Goal: Information Seeking & Learning: Check status

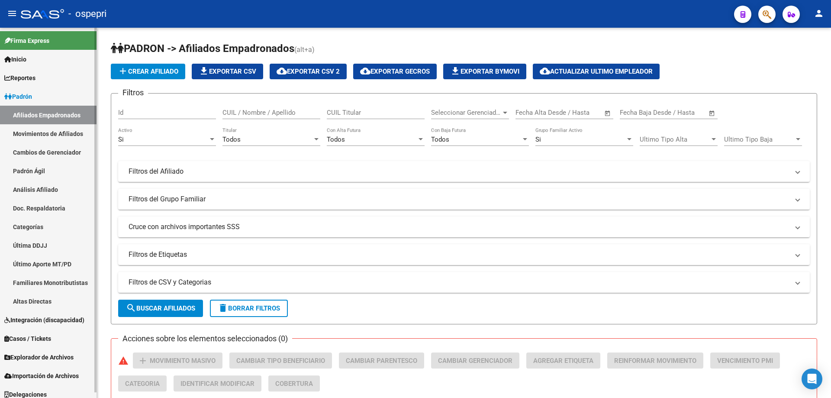
click at [48, 193] on link "Análisis Afiliado" at bounding box center [48, 189] width 97 height 19
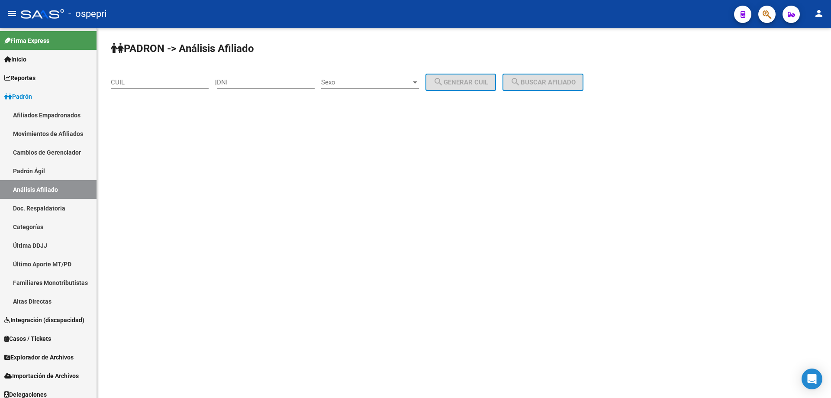
click at [253, 84] on input "DNI" at bounding box center [266, 82] width 98 height 8
paste input "39536425"
type input "39536425"
click at [355, 84] on span "Sexo" at bounding box center [366, 82] width 90 height 8
click at [364, 85] on span "Masculino" at bounding box center [380, 82] width 98 height 19
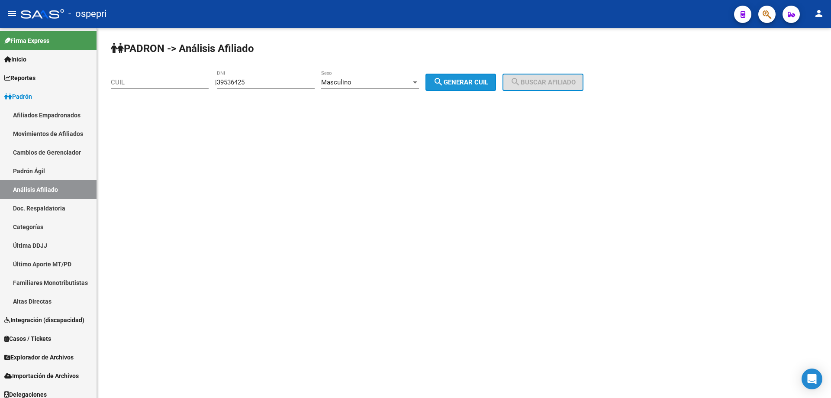
click at [444, 79] on mat-icon "search" at bounding box center [438, 82] width 10 height 10
type input "20-39536425-2"
click at [583, 79] on button "search Buscar afiliado" at bounding box center [542, 82] width 81 height 17
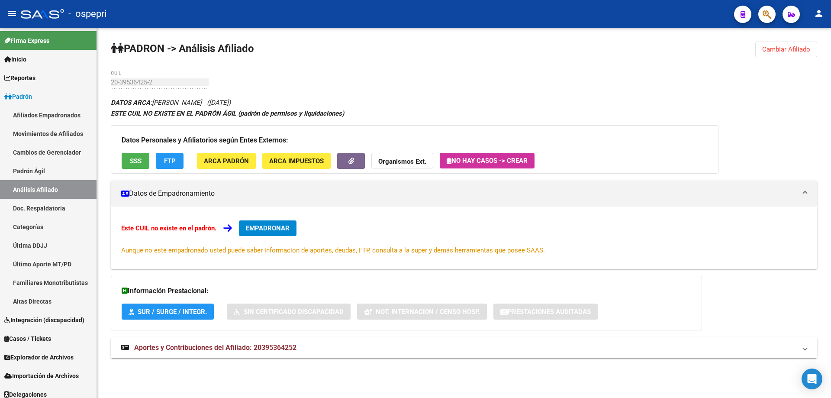
click at [305, 351] on mat-panel-title "Aportes y Contribuciones del Afiliado: 20395364252" at bounding box center [458, 348] width 675 height 10
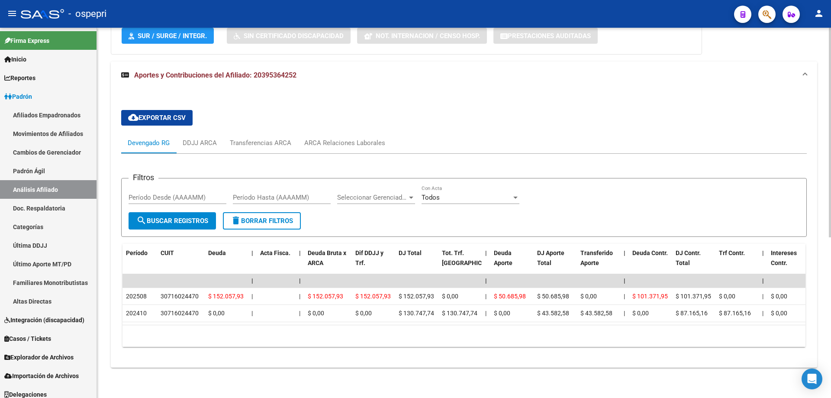
scroll to position [283, 0]
click at [334, 138] on div "ARCA Relaciones Laborales" at bounding box center [344, 143] width 81 height 10
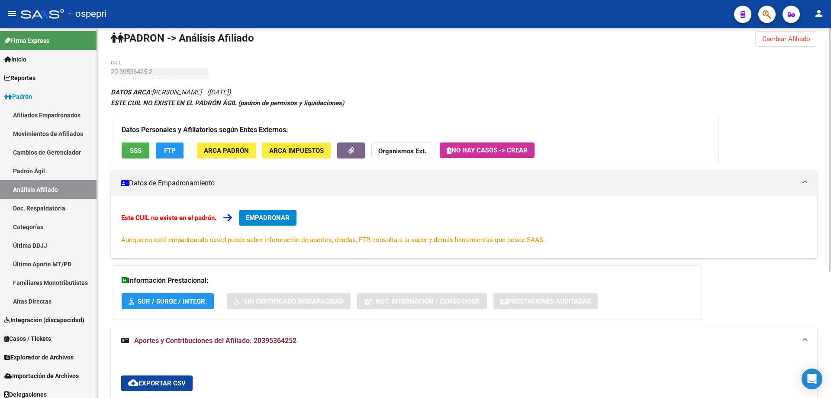
scroll to position [0, 0]
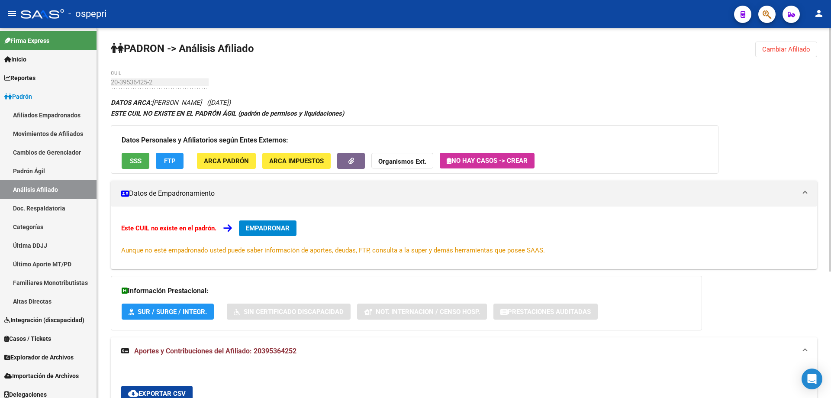
click at [788, 46] on span "Cambiar Afiliado" at bounding box center [786, 49] width 48 height 8
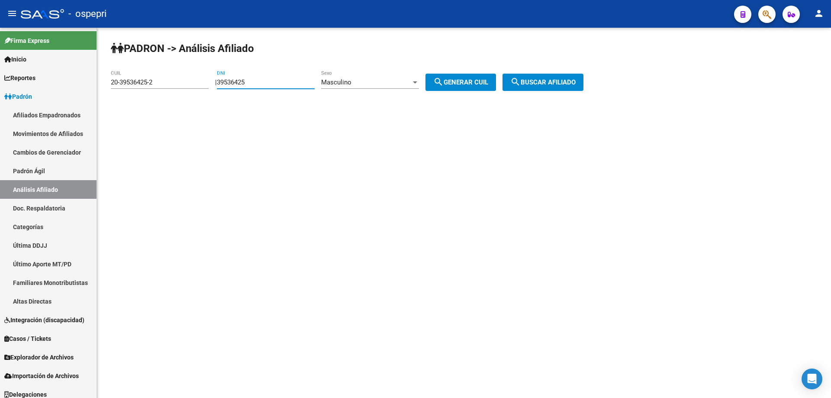
click at [234, 82] on input "39536425" at bounding box center [266, 82] width 98 height 8
paste input "881301"
type input "38813015"
click at [479, 77] on button "search Generar CUIL" at bounding box center [460, 82] width 71 height 17
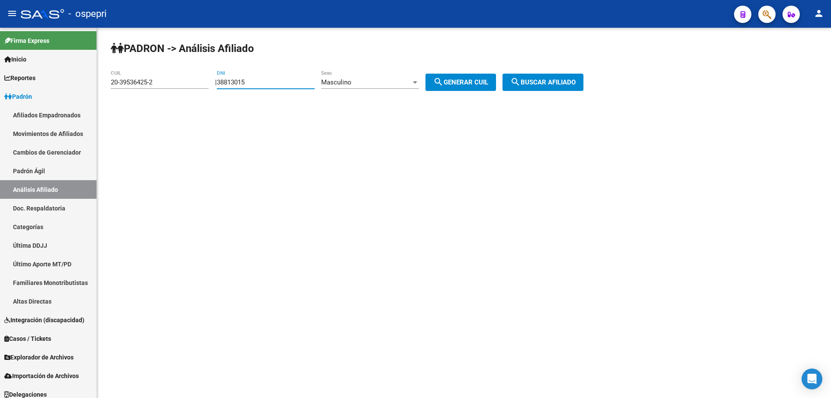
type input "20-38813015-7"
click at [567, 86] on button "search Buscar afiliado" at bounding box center [542, 82] width 81 height 17
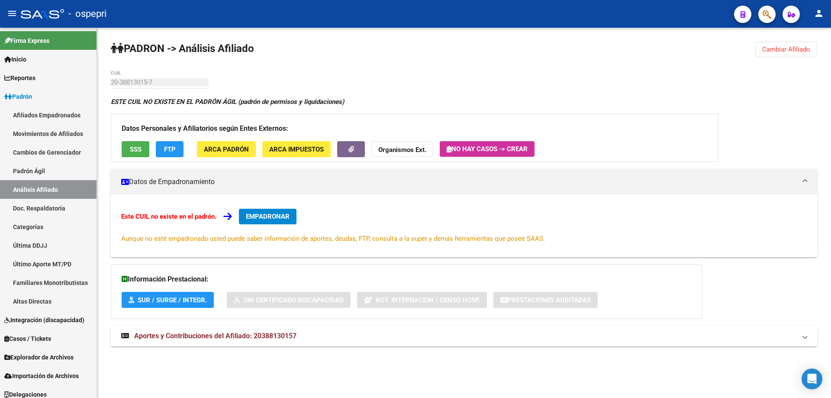
click at [236, 334] on span "Aportes y Contribuciones del Afiliado: 20388130157" at bounding box center [215, 335] width 162 height 8
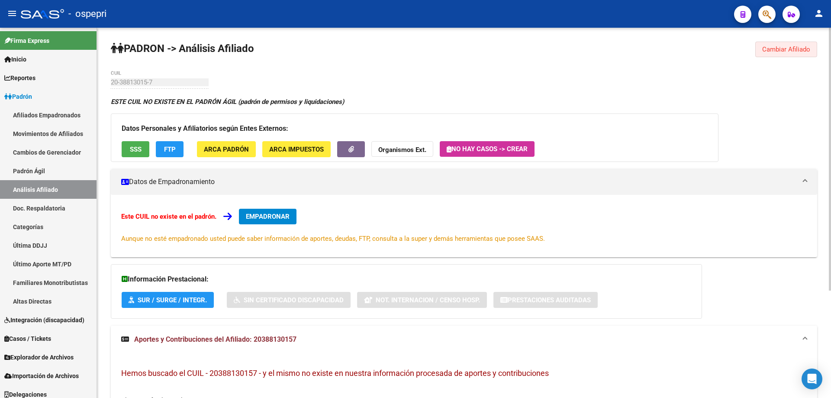
click at [782, 46] on span "Cambiar Afiliado" at bounding box center [786, 49] width 48 height 8
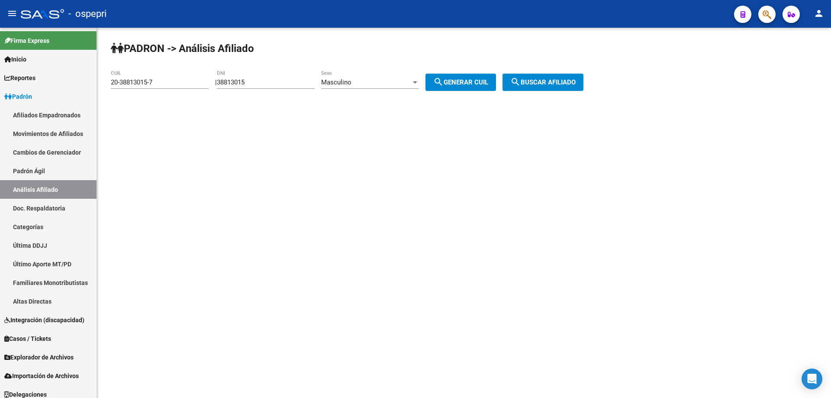
click at [236, 82] on input "38813015" at bounding box center [266, 82] width 98 height 8
paste input "038499"
type input "30384995"
click at [470, 78] on button "search Generar CUIL" at bounding box center [460, 82] width 71 height 17
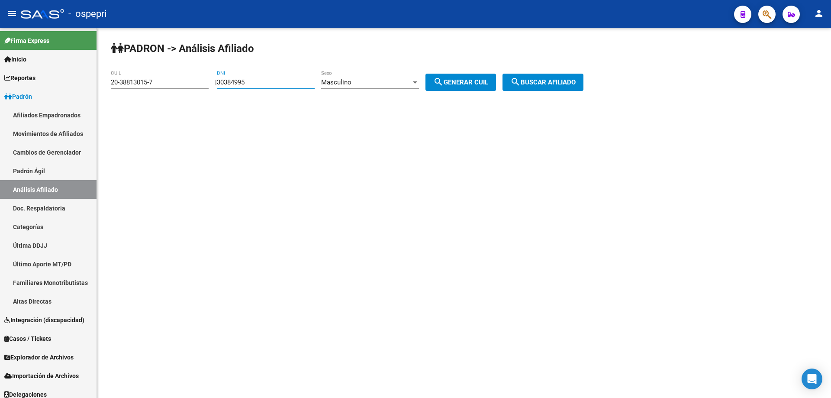
type input "20-30384995-6"
click at [546, 81] on span "search Buscar afiliado" at bounding box center [542, 82] width 65 height 8
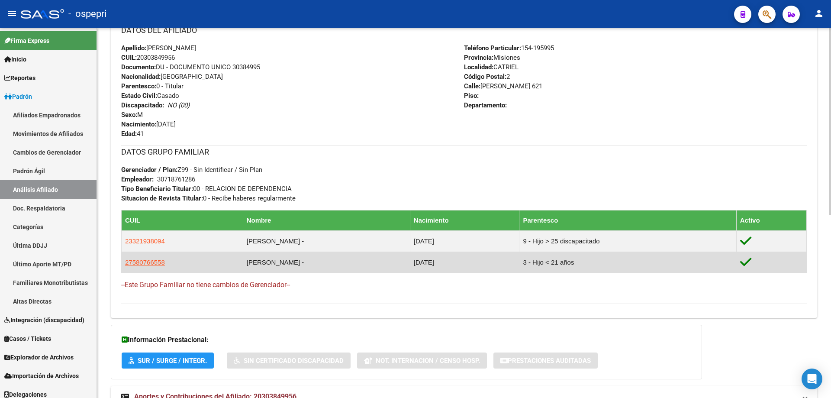
scroll to position [346, 0]
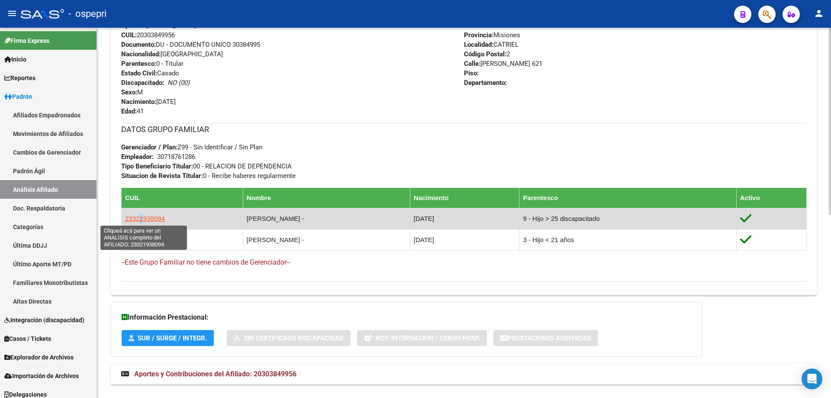
click at [139, 216] on span "23321938094" at bounding box center [145, 218] width 40 height 7
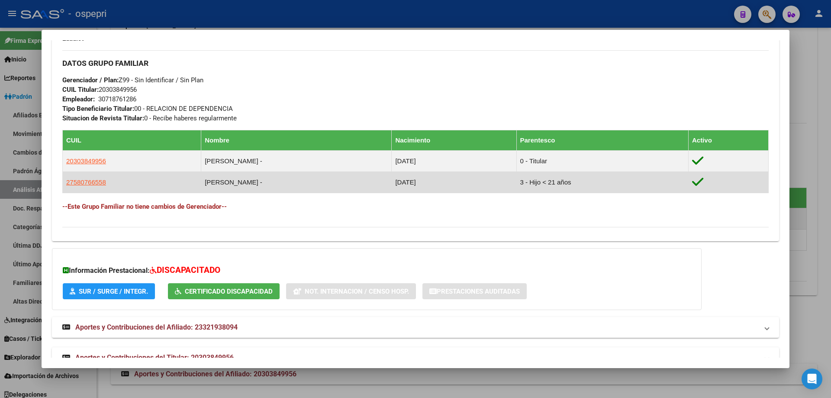
scroll to position [415, 0]
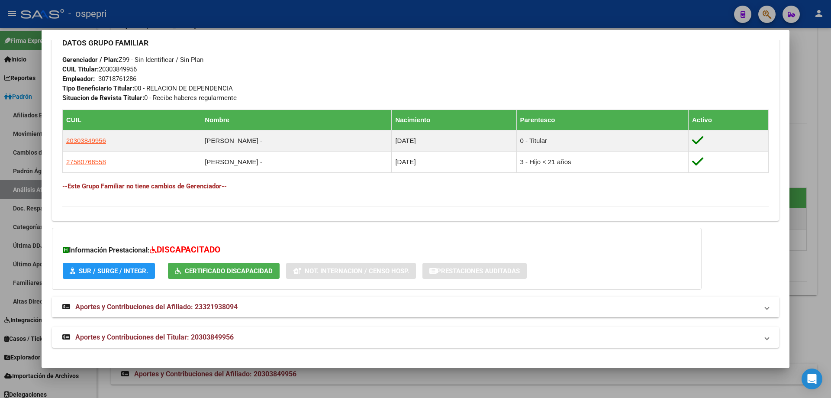
click at [216, 304] on span "Aportes y Contribuciones del Afiliado: 23321938094" at bounding box center [156, 307] width 162 height 8
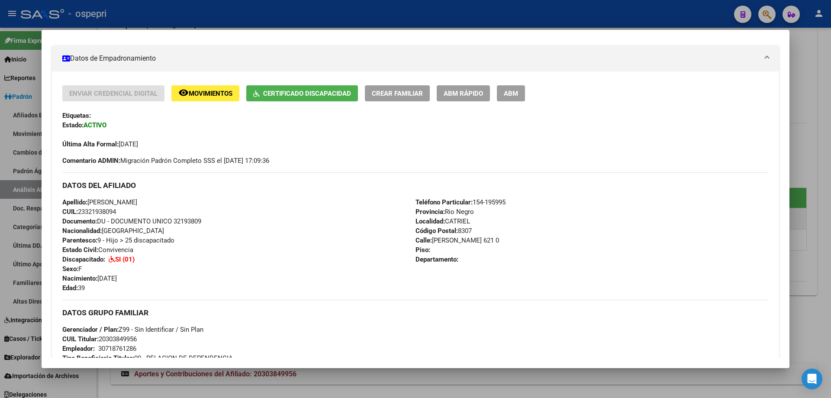
scroll to position [116, 0]
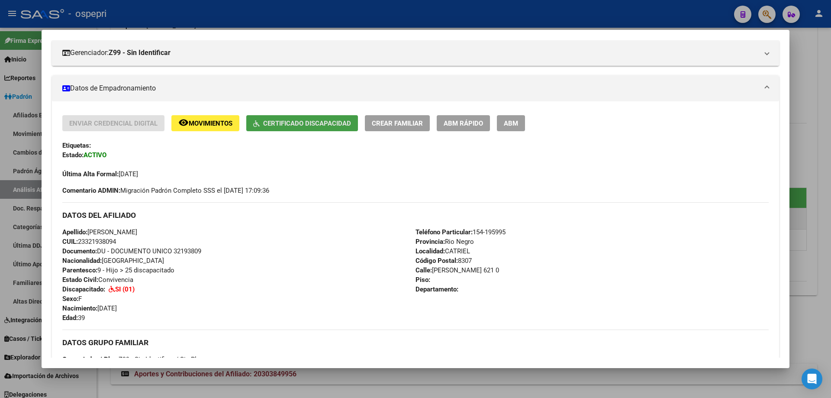
click at [313, 123] on span "Certificado Discapacidad" at bounding box center [307, 123] width 88 height 8
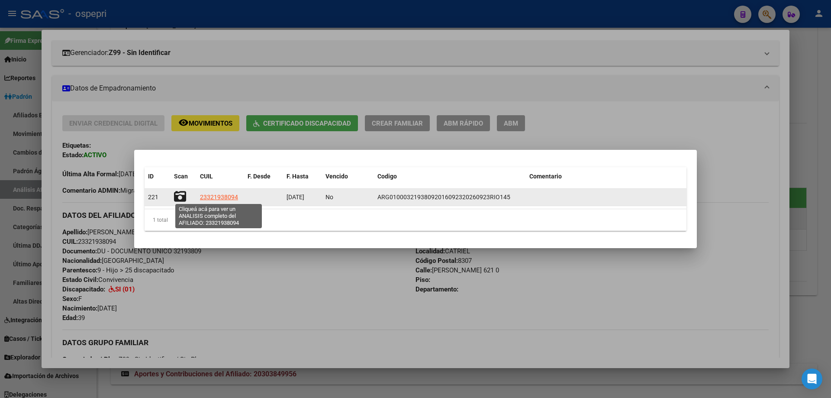
click at [234, 194] on span "23321938094" at bounding box center [219, 196] width 38 height 7
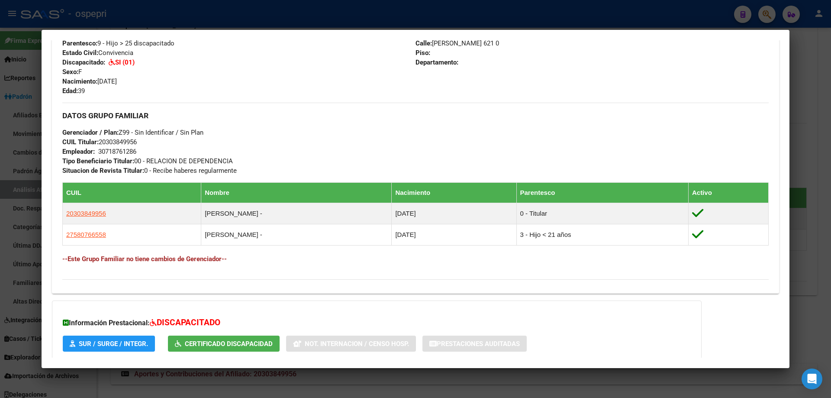
scroll to position [346, 0]
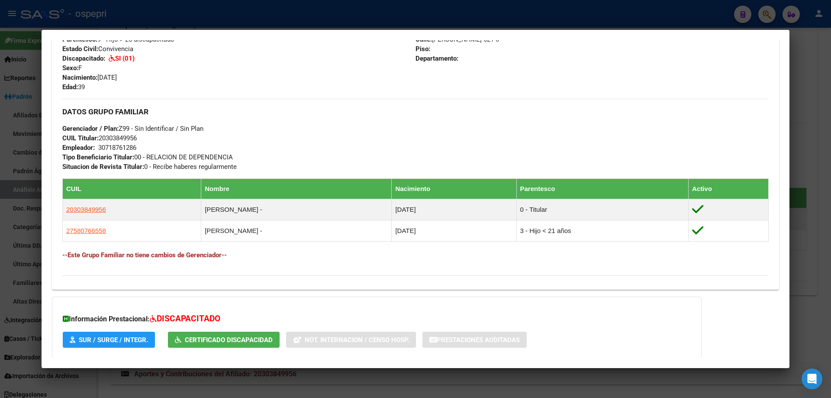
click at [812, 82] on div at bounding box center [415, 199] width 831 height 398
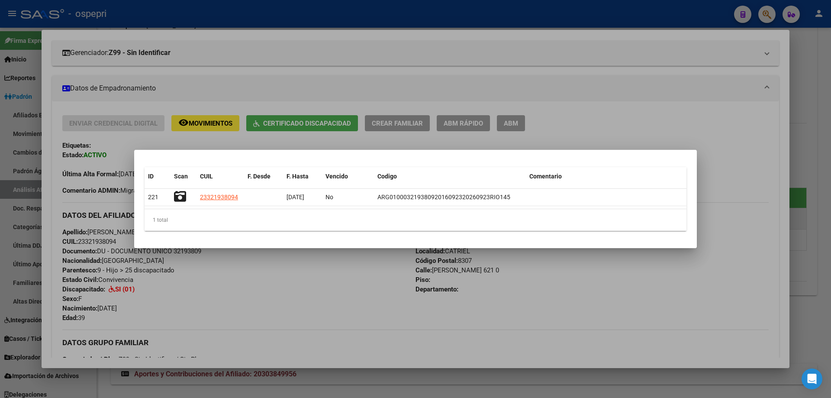
click at [811, 86] on div at bounding box center [415, 199] width 831 height 398
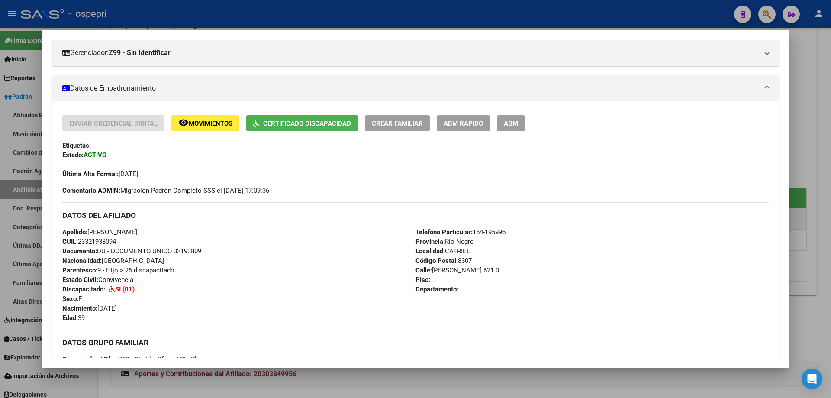
click at [811, 86] on div at bounding box center [415, 199] width 831 height 398
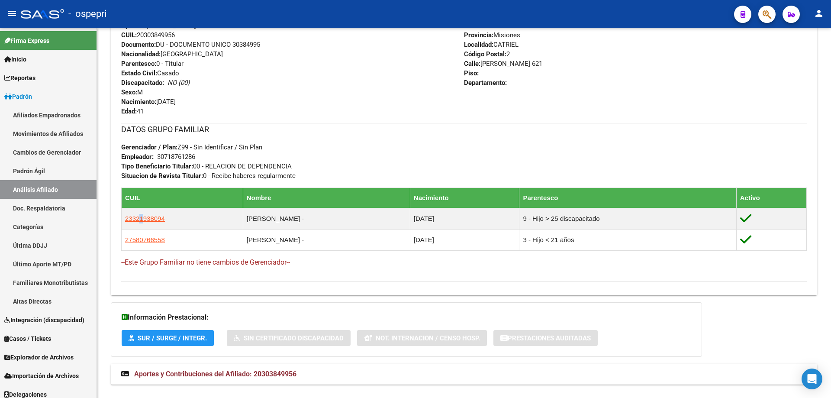
click at [811, 86] on div "Enviar Credencial Digital remove_red_eye Movimientos Sin Certificado Discapacid…" at bounding box center [464, 96] width 706 height 383
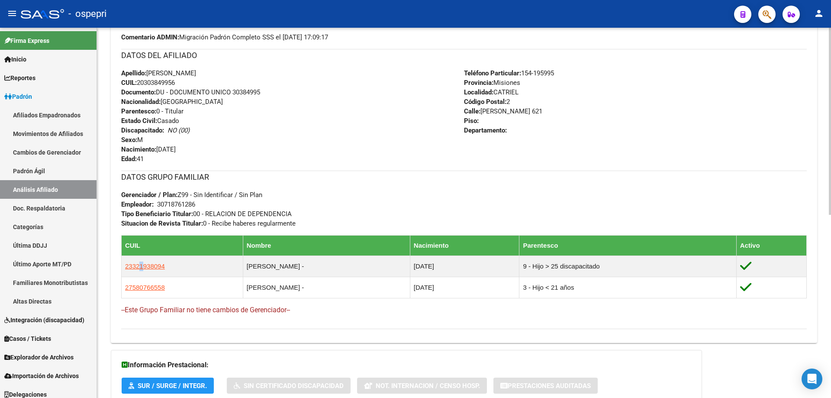
scroll to position [363, 0]
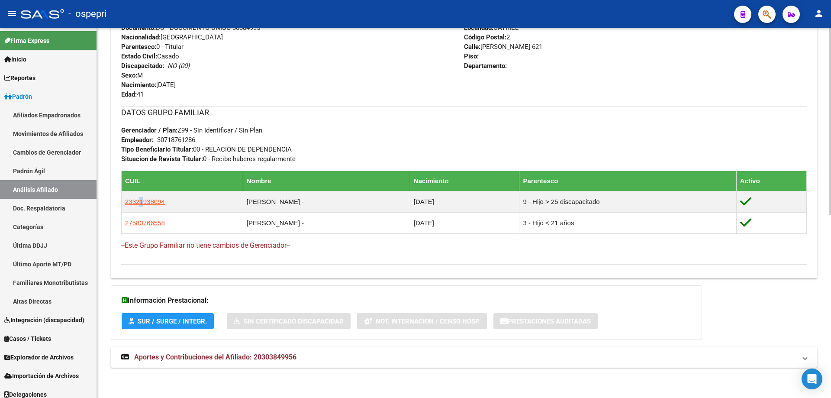
click at [248, 356] on span "Aportes y Contribuciones del Afiliado: 20303849956" at bounding box center [215, 357] width 162 height 8
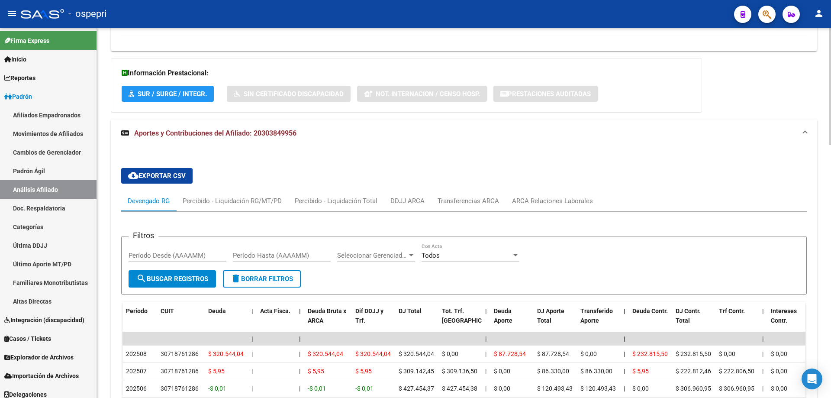
scroll to position [594, 0]
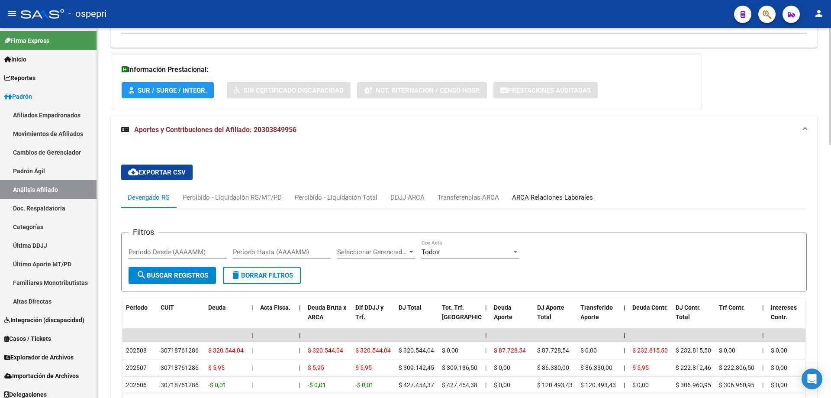
click at [547, 194] on div "ARCA Relaciones Laborales" at bounding box center [552, 198] width 81 height 10
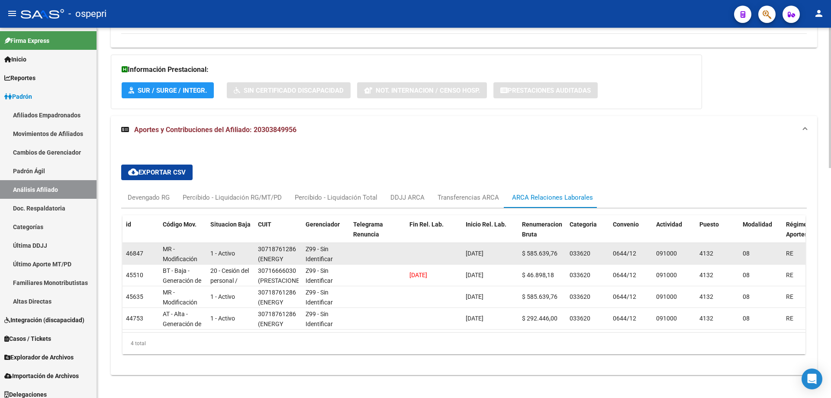
click at [268, 257] on span "(ENERGY FIELD SERVICES S.A.)" at bounding box center [271, 273] width 27 height 36
